Goal: Check status: Check status

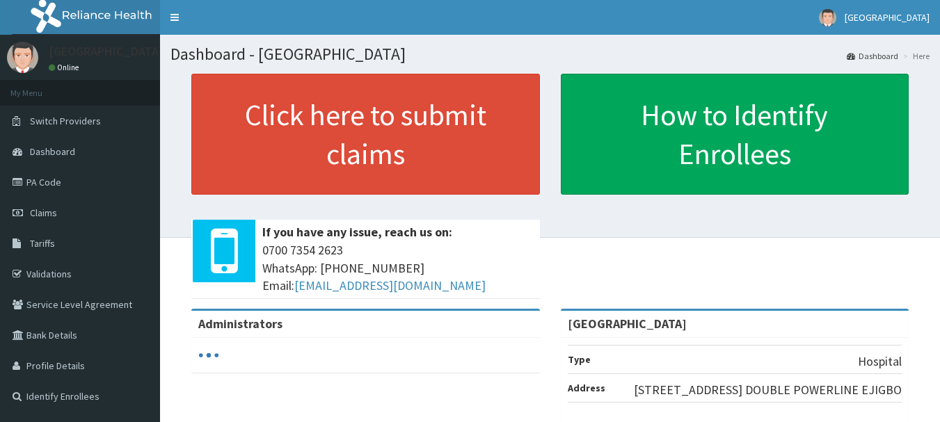
click at [72, 275] on link "Validations" at bounding box center [80, 274] width 160 height 31
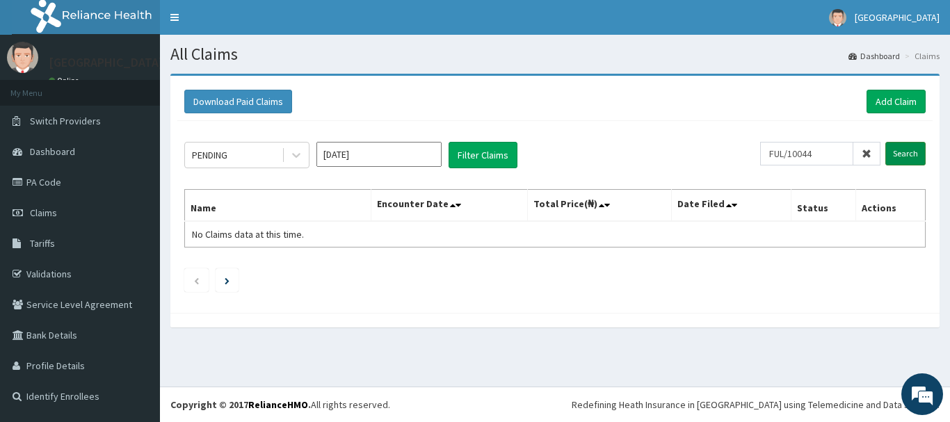
click at [900, 144] on input "Search" at bounding box center [906, 154] width 40 height 24
click at [783, 150] on input "FUL/10044" at bounding box center [806, 154] width 93 height 24
click at [900, 159] on input "Search" at bounding box center [906, 154] width 40 height 24
click at [790, 154] on input "PUL/10044" at bounding box center [806, 154] width 93 height 24
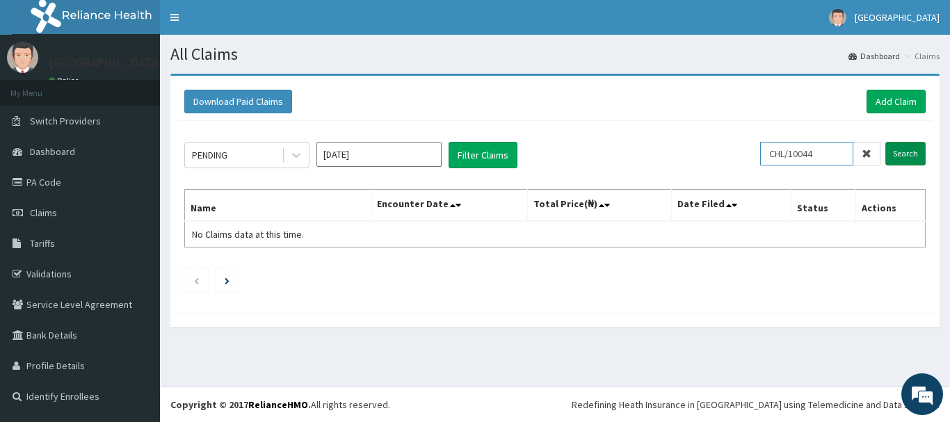
type input "CHL/10044"
click at [922, 156] on input "Search" at bounding box center [906, 154] width 40 height 24
click at [58, 260] on link "Validations" at bounding box center [80, 274] width 160 height 31
